Goal: Check status

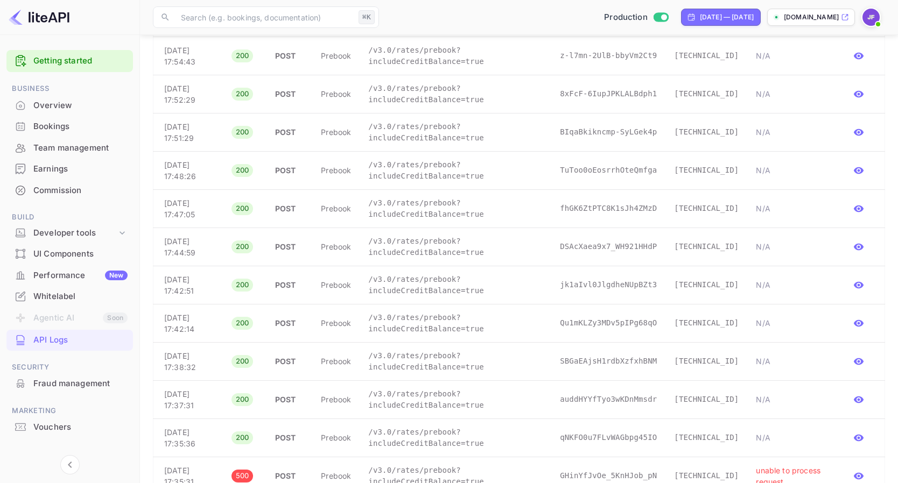
scroll to position [912, 0]
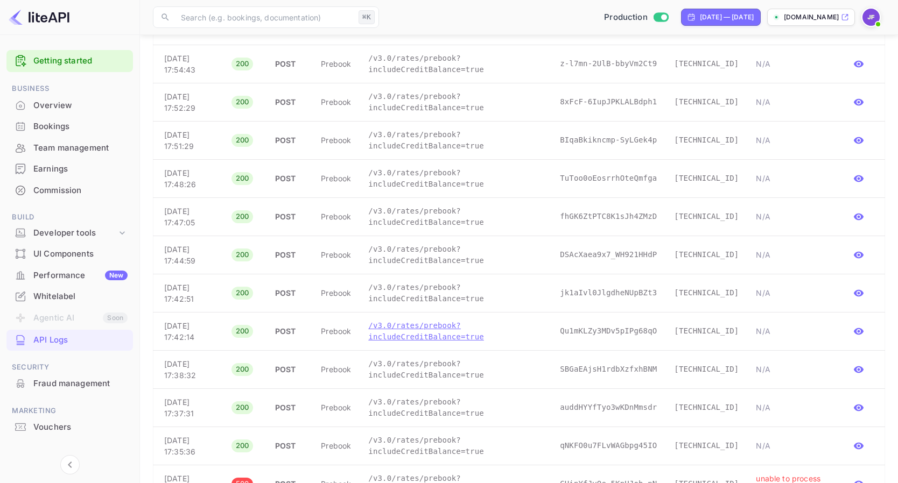
click at [444, 332] on p "/v3.0/rates/prebook?includeCreditBalance=true" at bounding box center [455, 331] width 174 height 23
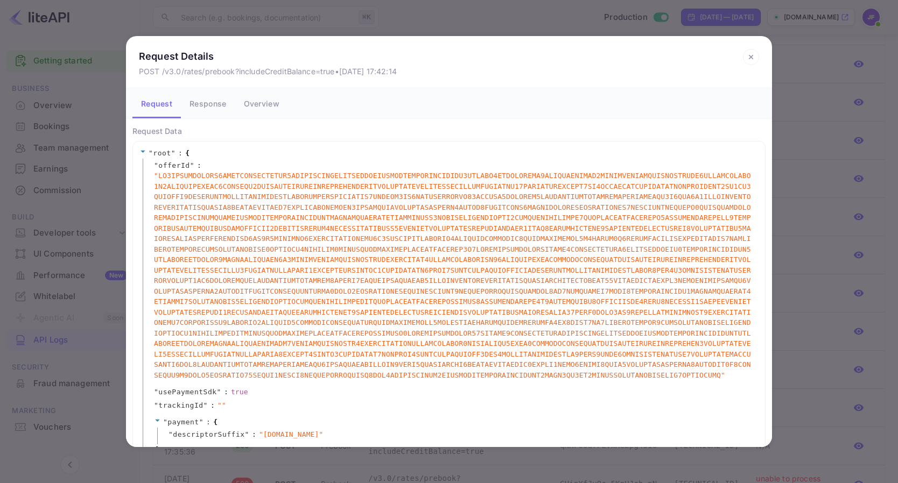
click at [209, 109] on button "Response" at bounding box center [208, 103] width 54 height 30
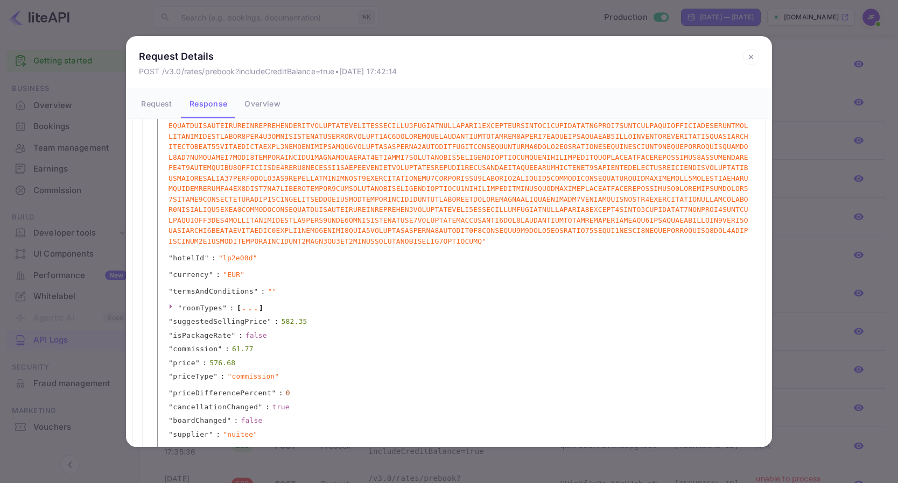
scroll to position [174, 0]
click at [748, 60] on icon at bounding box center [751, 57] width 16 height 16
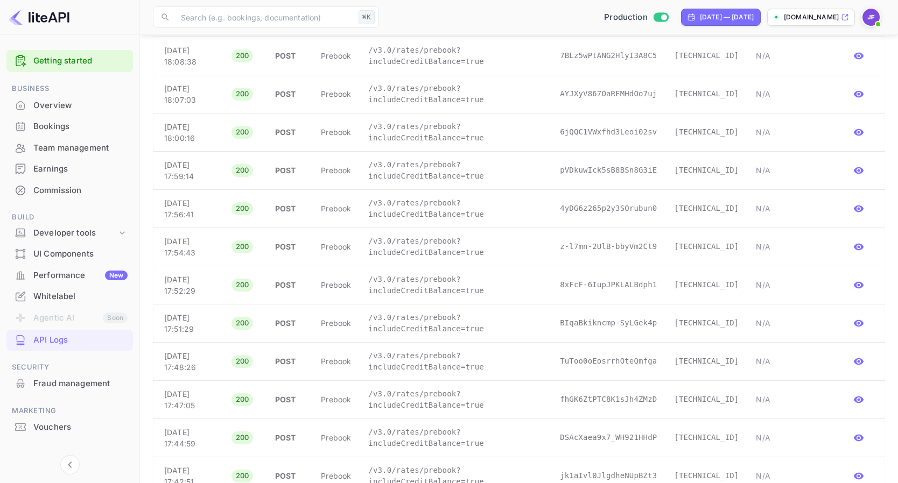
scroll to position [714, 0]
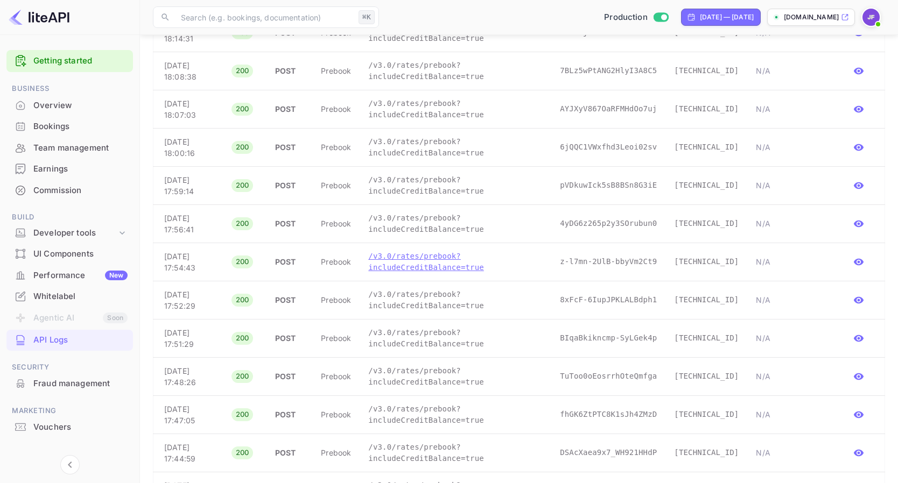
click at [456, 273] on p "/v3.0/rates/prebook?includeCreditBalance=true" at bounding box center [455, 262] width 174 height 23
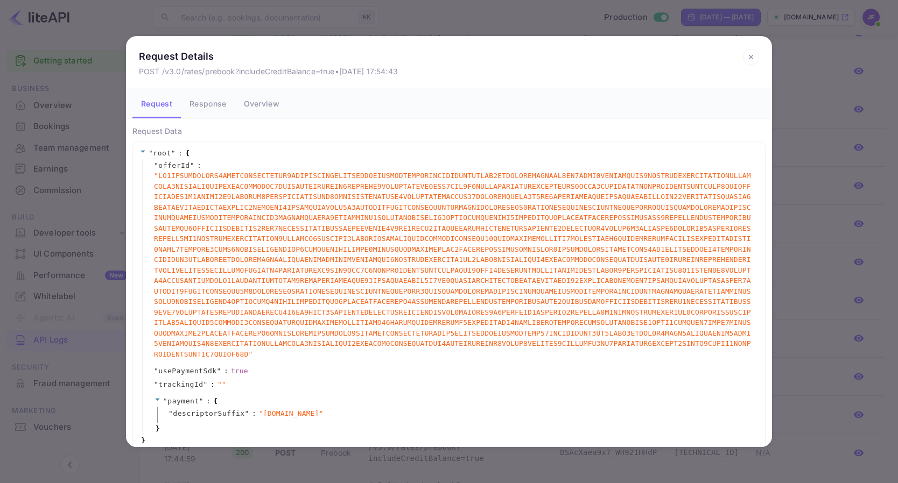
click at [754, 58] on icon at bounding box center [751, 57] width 16 height 16
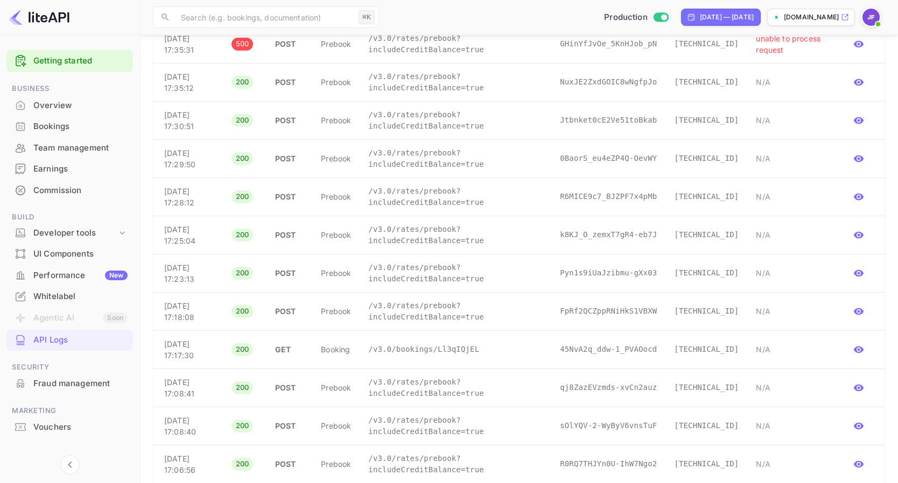
scroll to position [1355, 0]
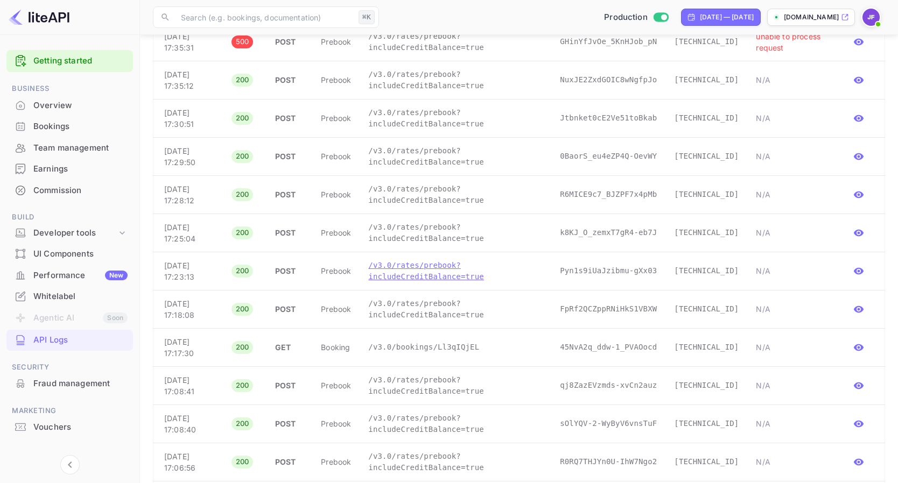
click at [460, 273] on p "/v3.0/rates/prebook?includeCreditBalance=true" at bounding box center [455, 271] width 174 height 23
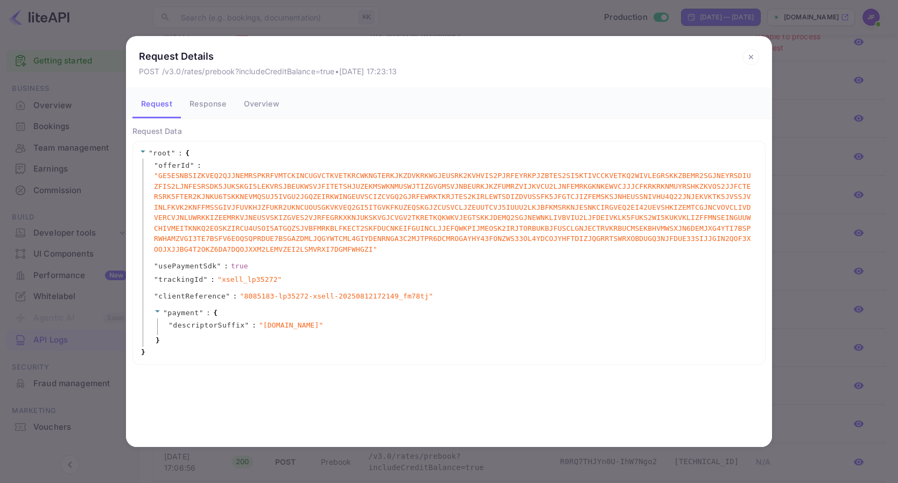
click at [751, 58] on icon at bounding box center [751, 57] width 4 height 4
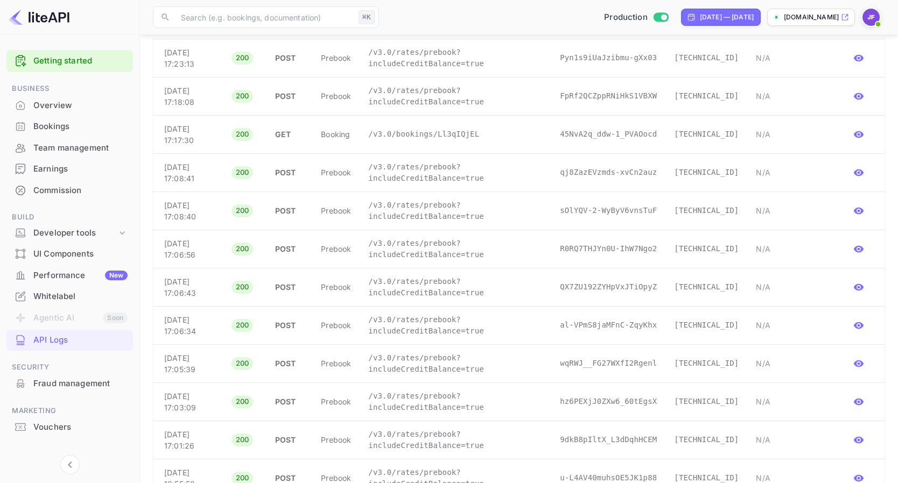
scroll to position [1695, 0]
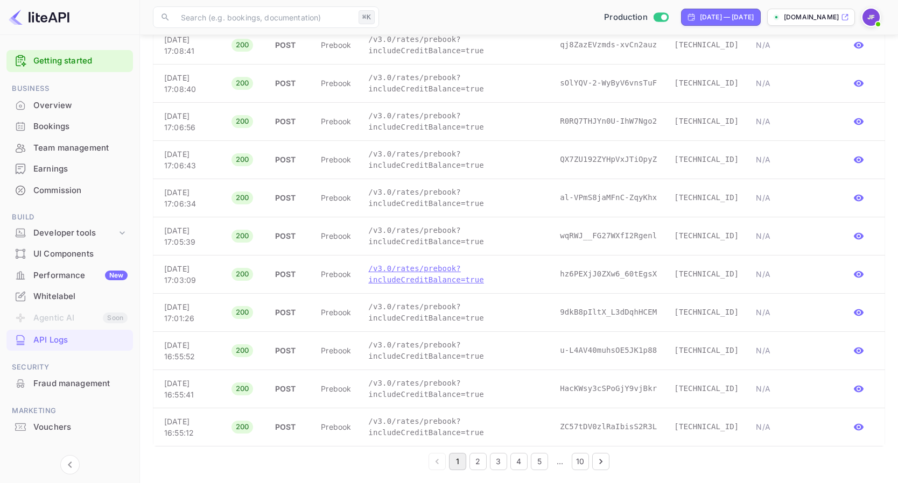
click at [439, 275] on p "/v3.0/rates/prebook?includeCreditBalance=true" at bounding box center [455, 274] width 174 height 23
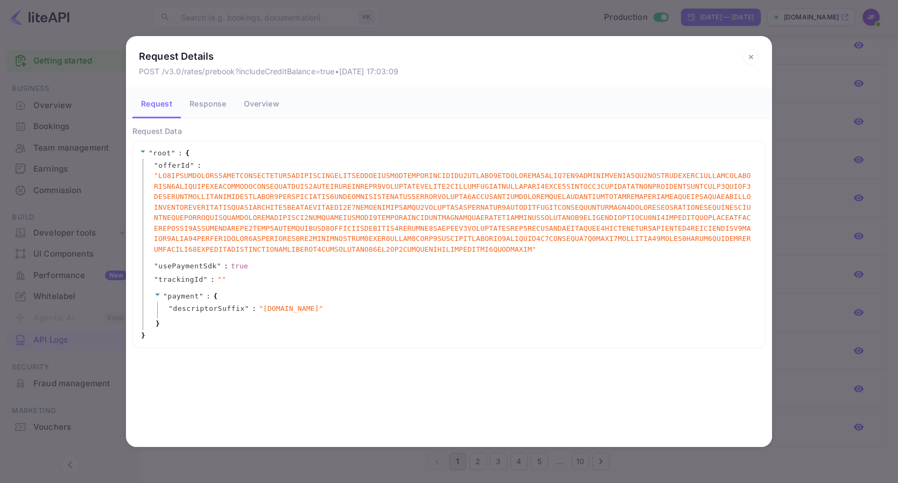
click at [749, 62] on icon at bounding box center [751, 57] width 16 height 16
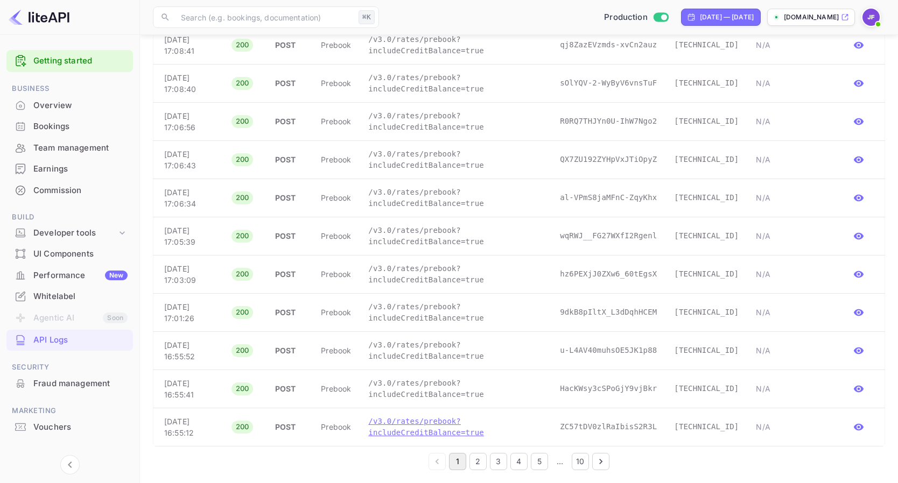
click at [426, 435] on p "/v3.0/rates/prebook?includeCreditBalance=true" at bounding box center [455, 427] width 174 height 23
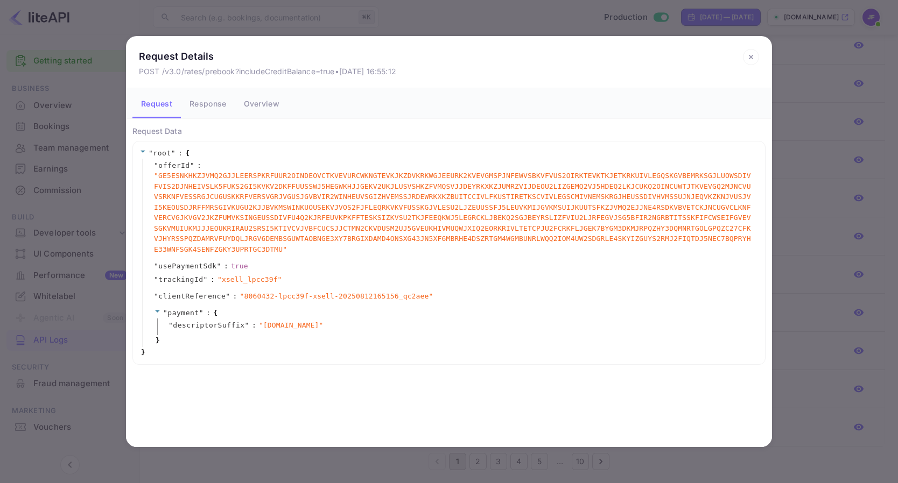
click at [212, 114] on button "Response" at bounding box center [208, 103] width 54 height 30
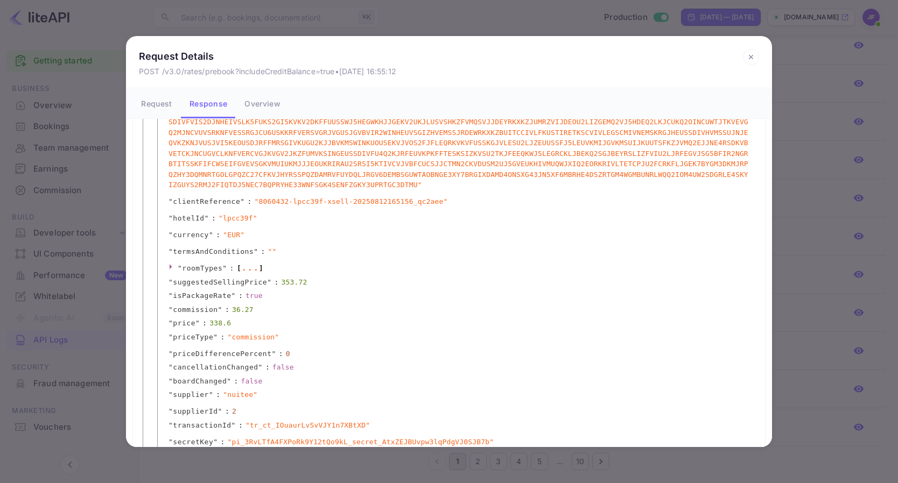
scroll to position [159, 0]
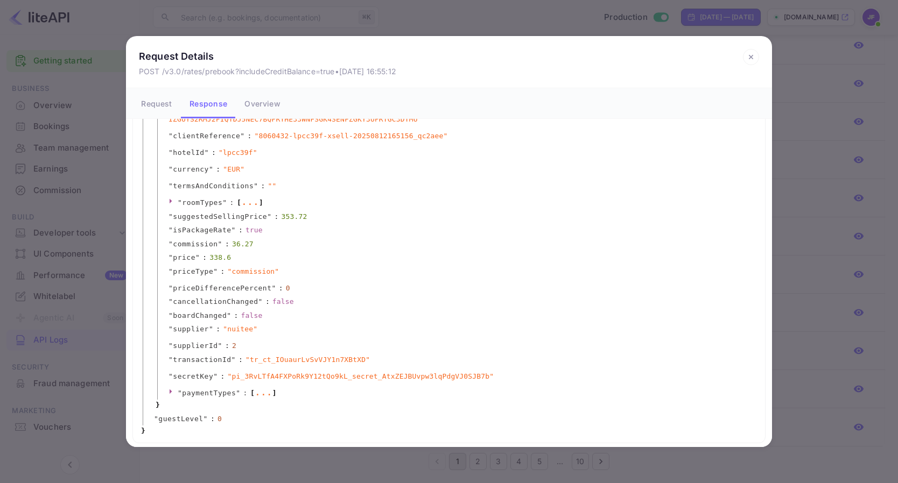
click at [748, 62] on icon at bounding box center [751, 57] width 16 height 16
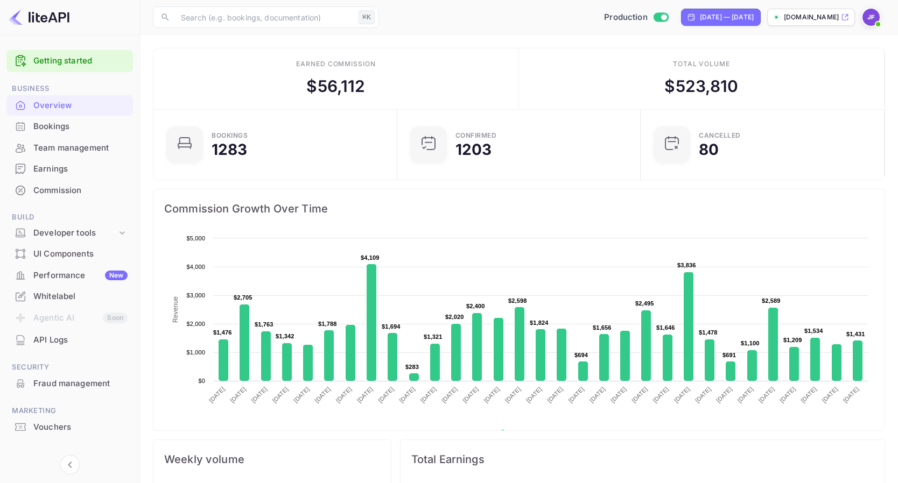
scroll to position [175, 237]
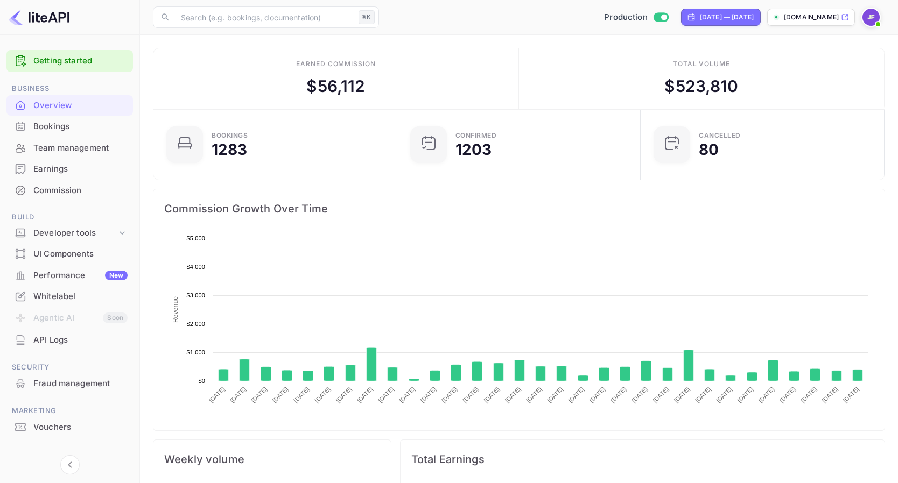
scroll to position [175, 237]
